Goal: Information Seeking & Learning: Learn about a topic

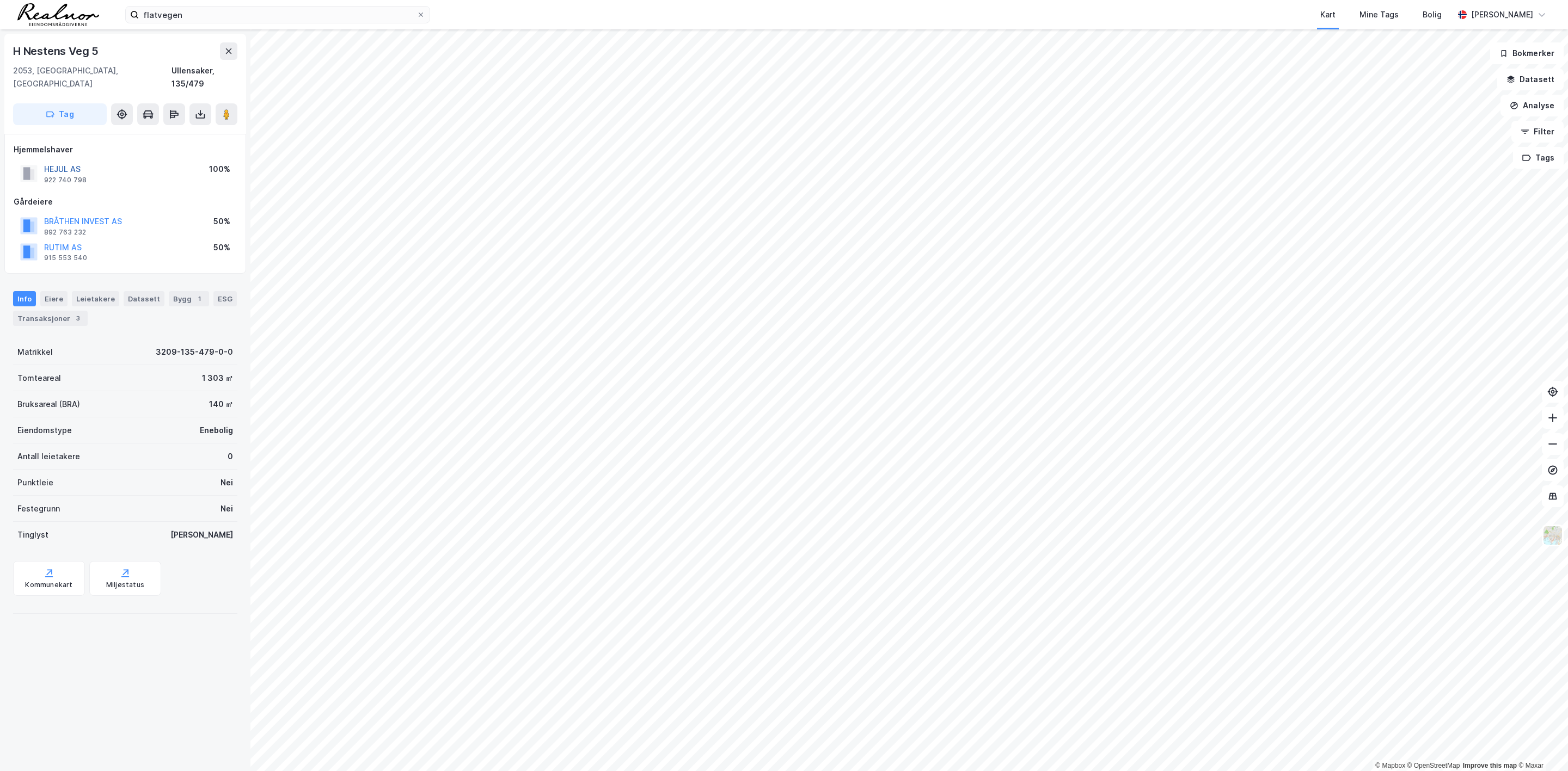
click at [0, 0] on button "HEJUL AS" at bounding box center [0, 0] width 0 height 0
